Goal: Ask a question

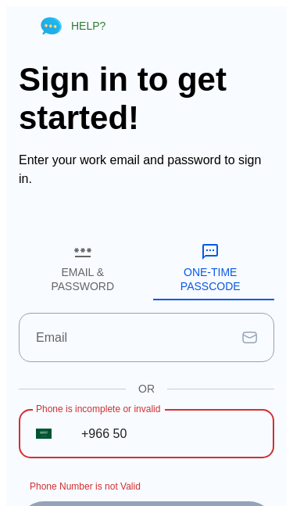
scroll to position [275, 0]
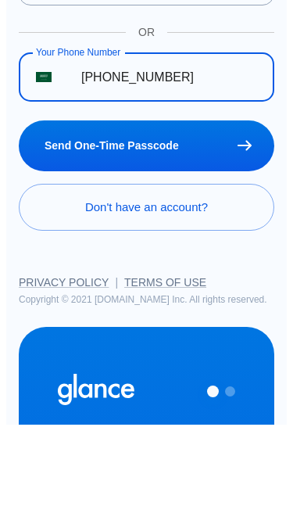
type input "[PHONE_NUMBER]"
click at [227, 218] on button "Send One-Time Passcode" at bounding box center [147, 227] width 256 height 51
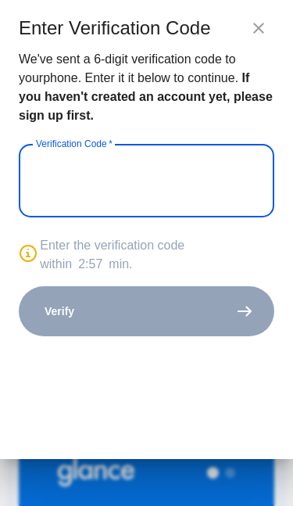
click at [261, 31] on icon "close" at bounding box center [259, 28] width 11 height 11
type input "_ _ _ _ _ _"
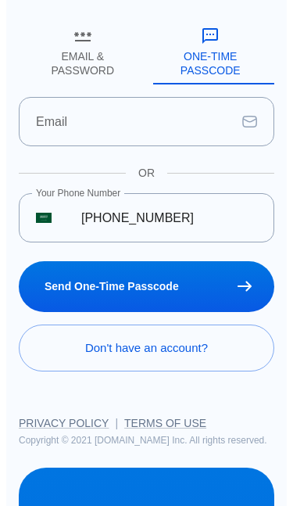
scroll to position [0, 0]
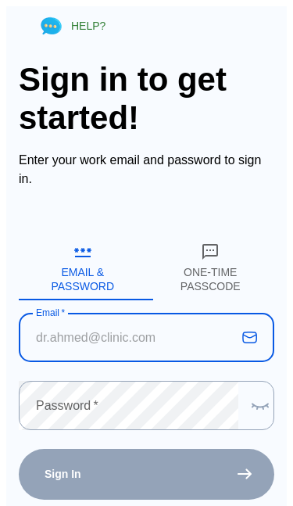
scroll to position [13, 0]
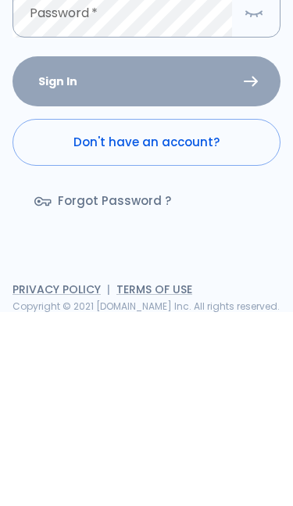
click at [211, 87] on button "One-Time Passcode" at bounding box center [214, 69] width 135 height 65
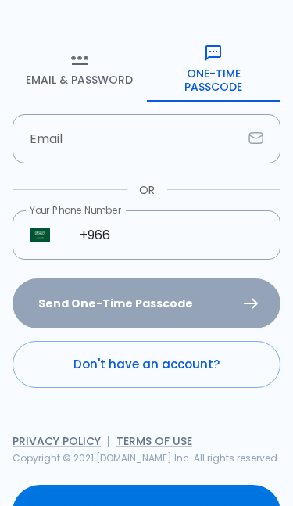
click at [186, 227] on input "+966" at bounding box center [172, 234] width 218 height 49
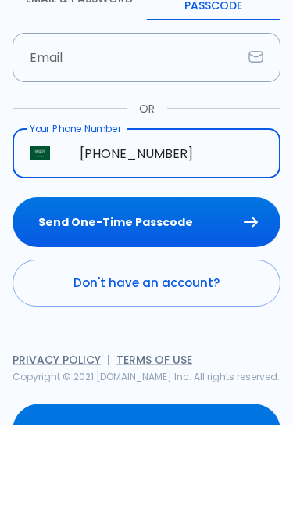
type input "[PHONE_NUMBER]"
click at [208, 279] on button "Send One-Time Passcode" at bounding box center [147, 304] width 268 height 51
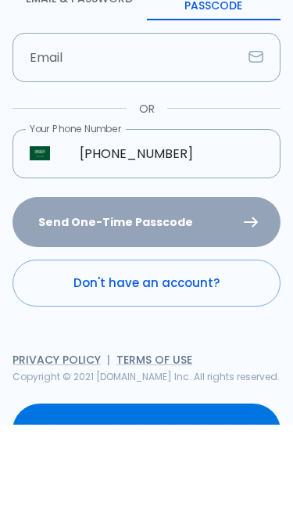
scroll to position [275, 0]
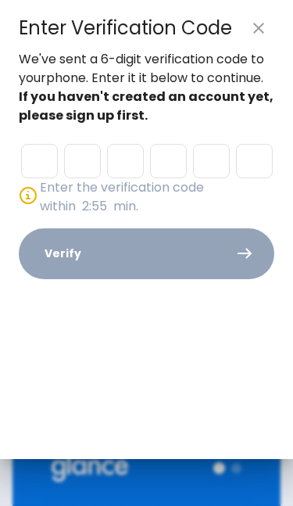
click at [44, 158] on input "Please enter OTP character 1" at bounding box center [39, 161] width 37 height 34
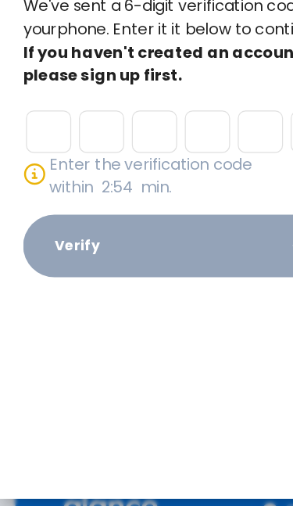
type input "1"
type input "5"
type input "0"
type input "3"
type input "0"
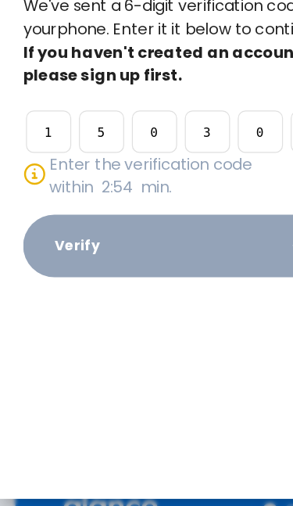
type input "4"
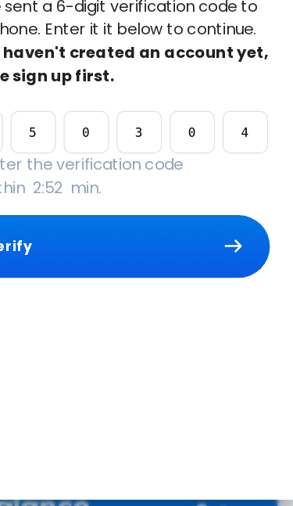
click at [97, 228] on button "Verify" at bounding box center [147, 253] width 256 height 51
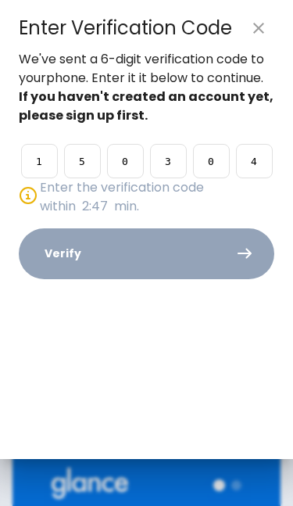
scroll to position [0, 0]
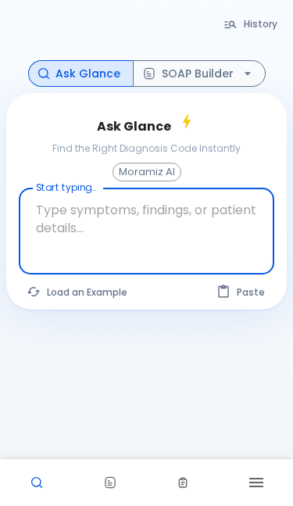
click at [106, 286] on button "Load an Example" at bounding box center [78, 292] width 118 height 23
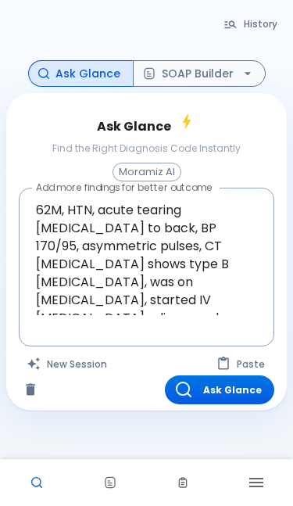
click at [39, 210] on textarea "62M, HTN, acute tearing chest pain to back, BP 170/95, asymmetric pulses, CT an…" at bounding box center [147, 255] width 234 height 120
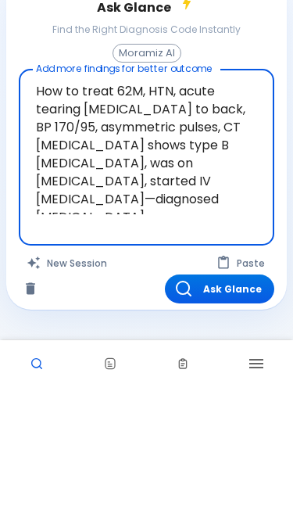
type textarea "How to treat 62M, HTN, acute tearing chest pain to back, BP 170/95, asymmetric …"
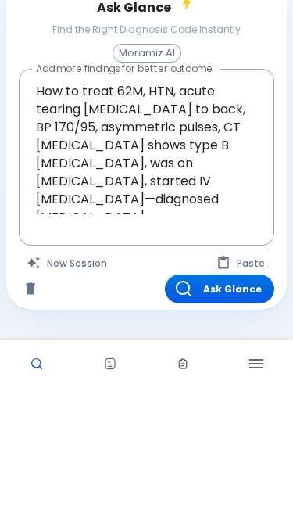
scroll to position [69, 0]
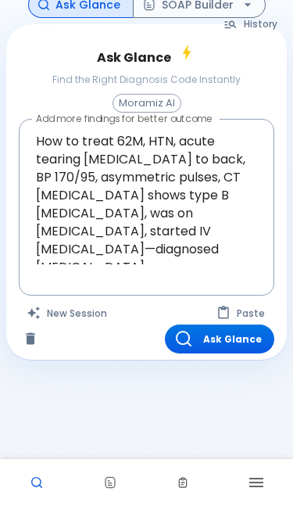
click at [245, 340] on button "Ask Glance" at bounding box center [220, 339] width 110 height 29
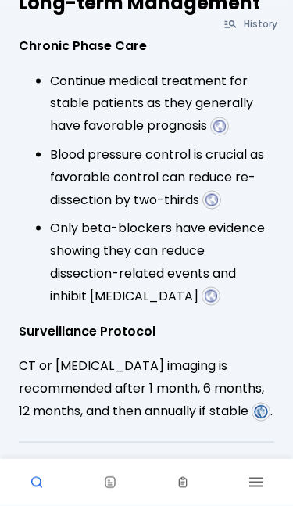
scroll to position [3237, 0]
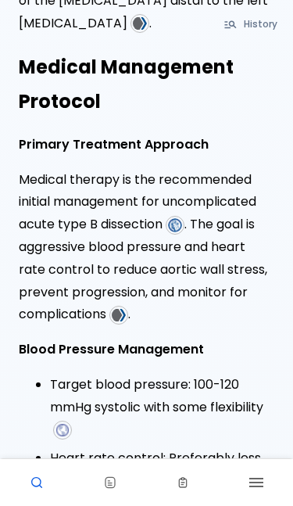
click at [124, 308] on img at bounding box center [119, 315] width 14 height 14
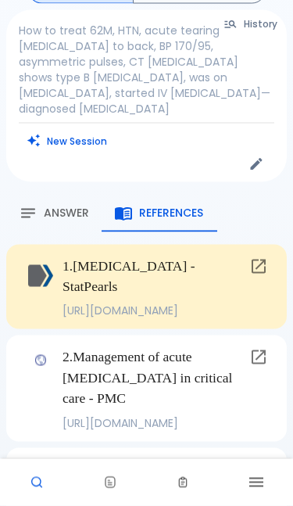
scroll to position [50, 0]
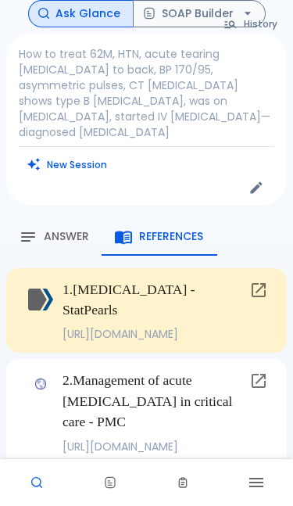
click at [44, 230] on span "Answer" at bounding box center [66, 237] width 45 height 14
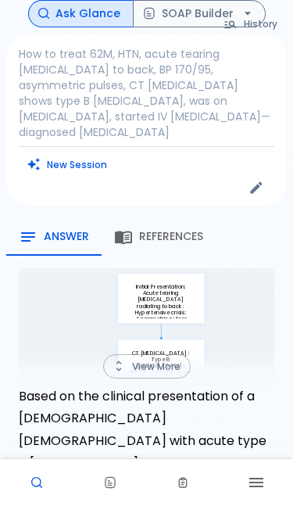
click at [140, 354] on button "View More" at bounding box center [147, 366] width 88 height 24
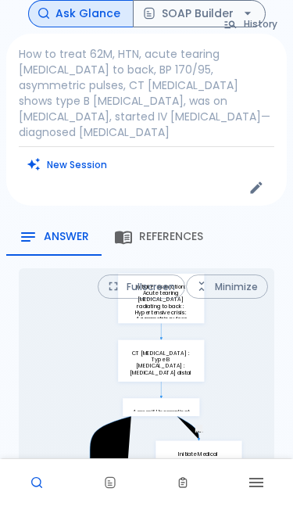
click at [137, 275] on button "Fullscreen" at bounding box center [142, 287] width 88 height 24
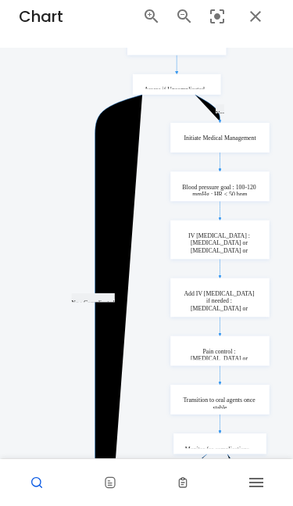
scroll to position [14, 0]
click at [185, 22] on icon "Zoom Out" at bounding box center [184, 17] width 19 height 19
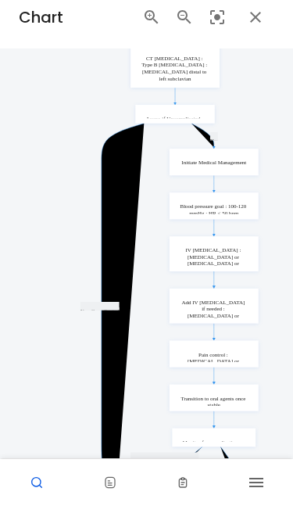
click at [223, 13] on icon "Reset Zoom" at bounding box center [217, 17] width 14 height 14
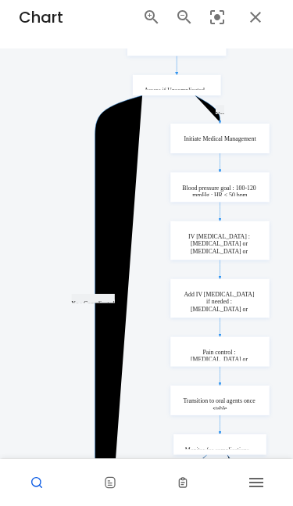
click at [151, 20] on icon "Zoom In" at bounding box center [151, 17] width 19 height 19
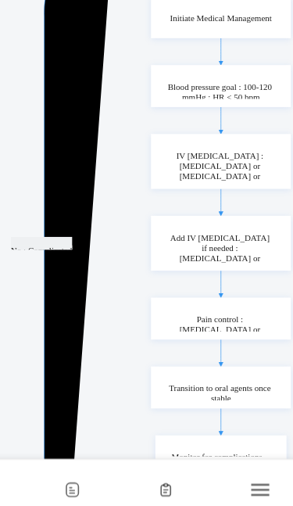
scroll to position [38, 0]
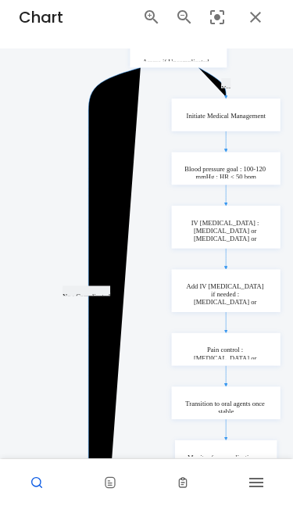
click at [258, 21] on icon "button" at bounding box center [255, 17] width 19 height 19
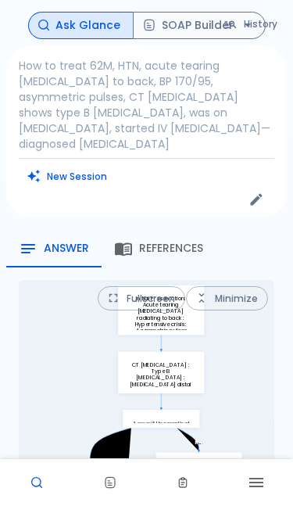
scroll to position [0, 0]
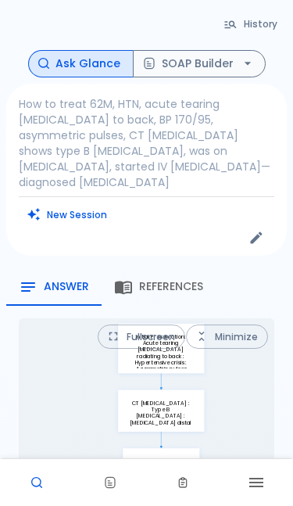
click at [257, 20] on button "History" at bounding box center [251, 24] width 71 height 23
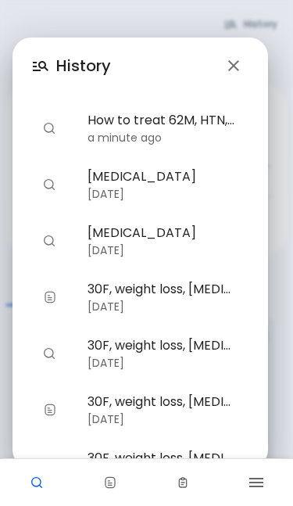
click at [81, 181] on div at bounding box center [66, 184] width 44 height 11
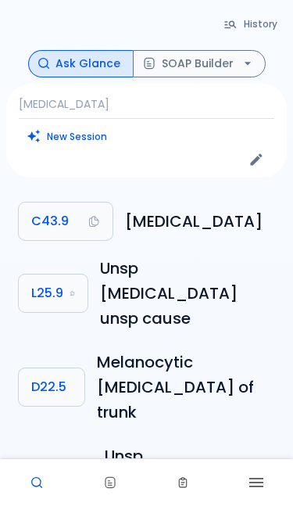
click at [260, 13] on button "History" at bounding box center [251, 24] width 71 height 23
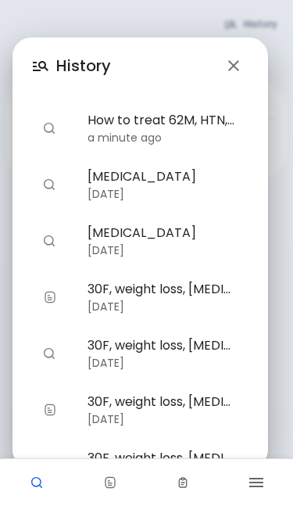
click at [124, 293] on span "30F, weight loss, palpitations, heat intolerance, heart rate 121, goiter, thyro…" at bounding box center [162, 289] width 149 height 19
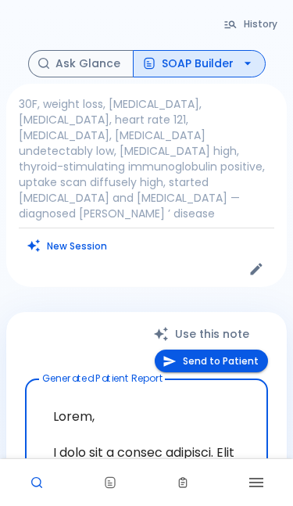
click at [258, 23] on button "History" at bounding box center [251, 24] width 71 height 23
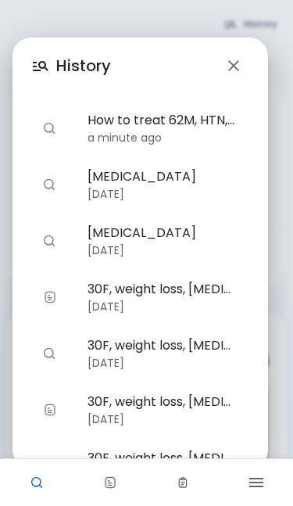
click at [185, 120] on span "How to treat 62M, HTN, acute tearing chest pain to back, BP 170/95, asymmetric …" at bounding box center [162, 120] width 149 height 19
